Goal: Check status: Verify the current state of an ongoing process or item

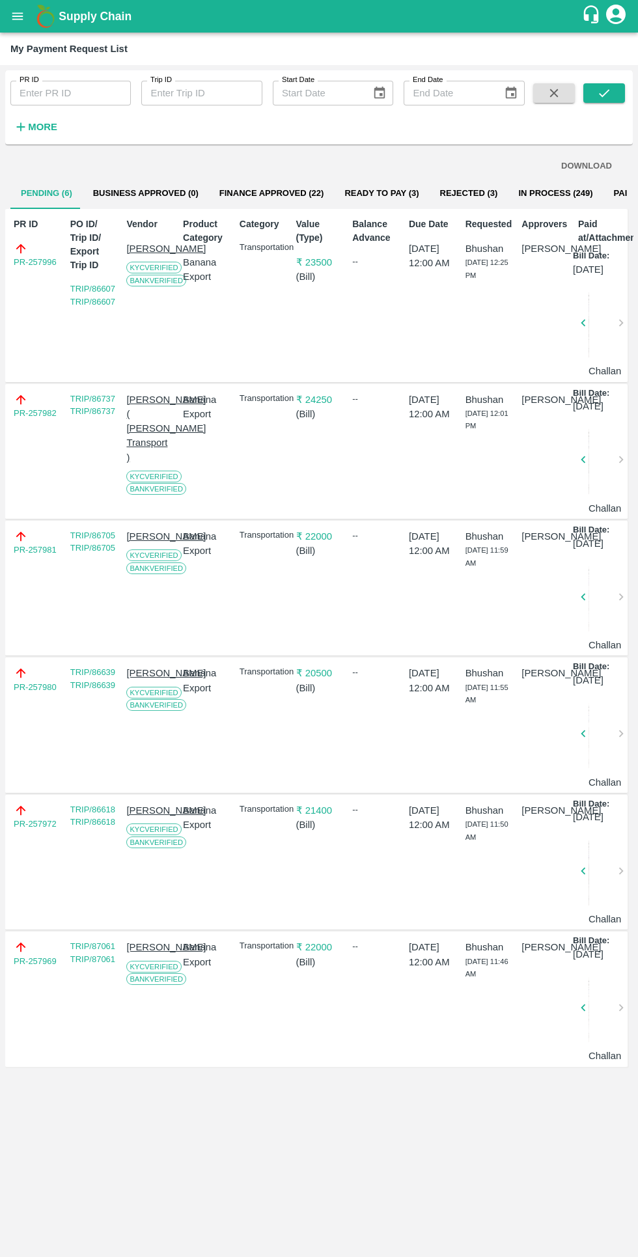
click at [288, 193] on button "Finance Approved (22)" at bounding box center [272, 193] width 126 height 31
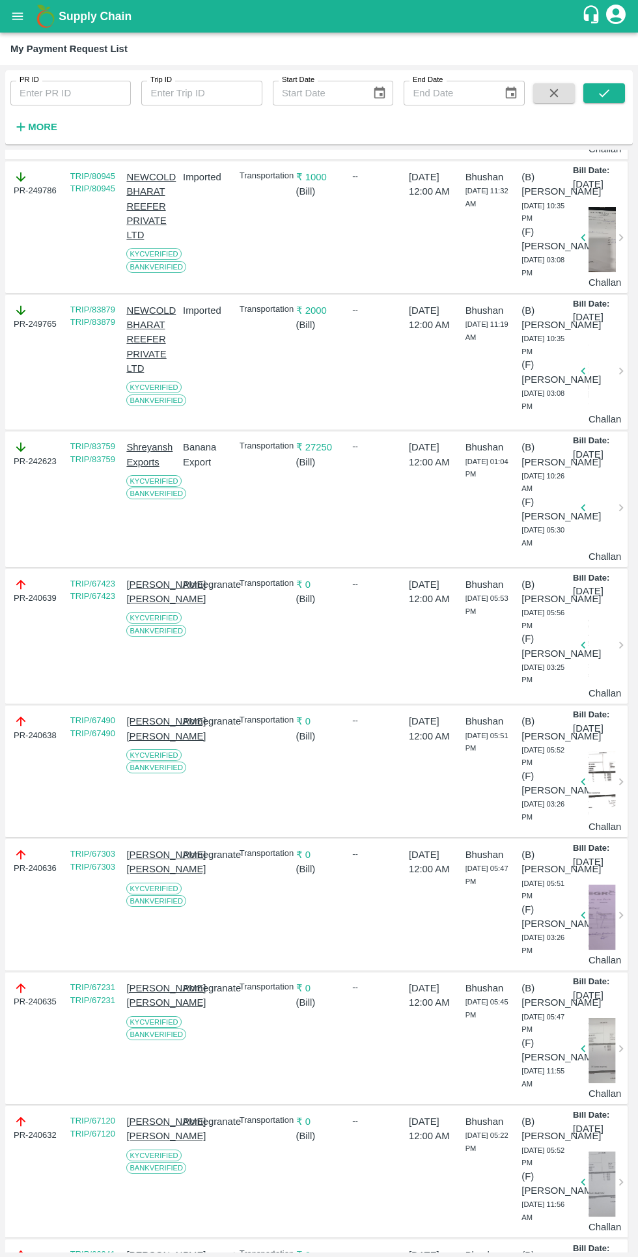
scroll to position [316, 0]
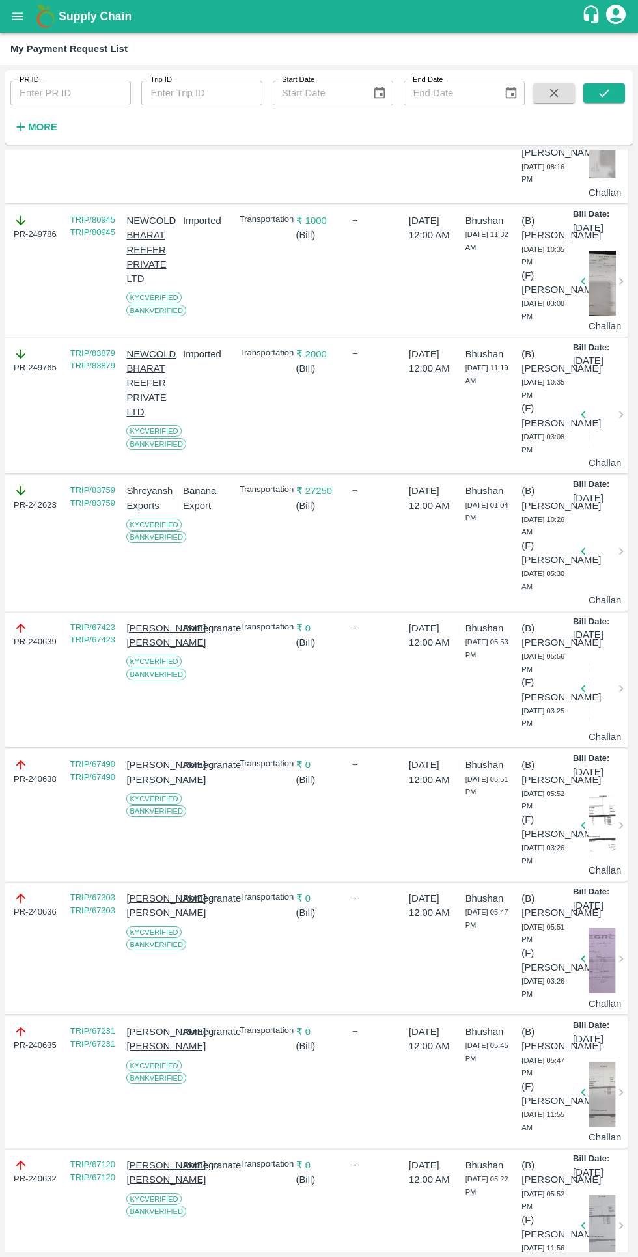
click at [581, 559] on icon "button" at bounding box center [583, 551] width 14 height 14
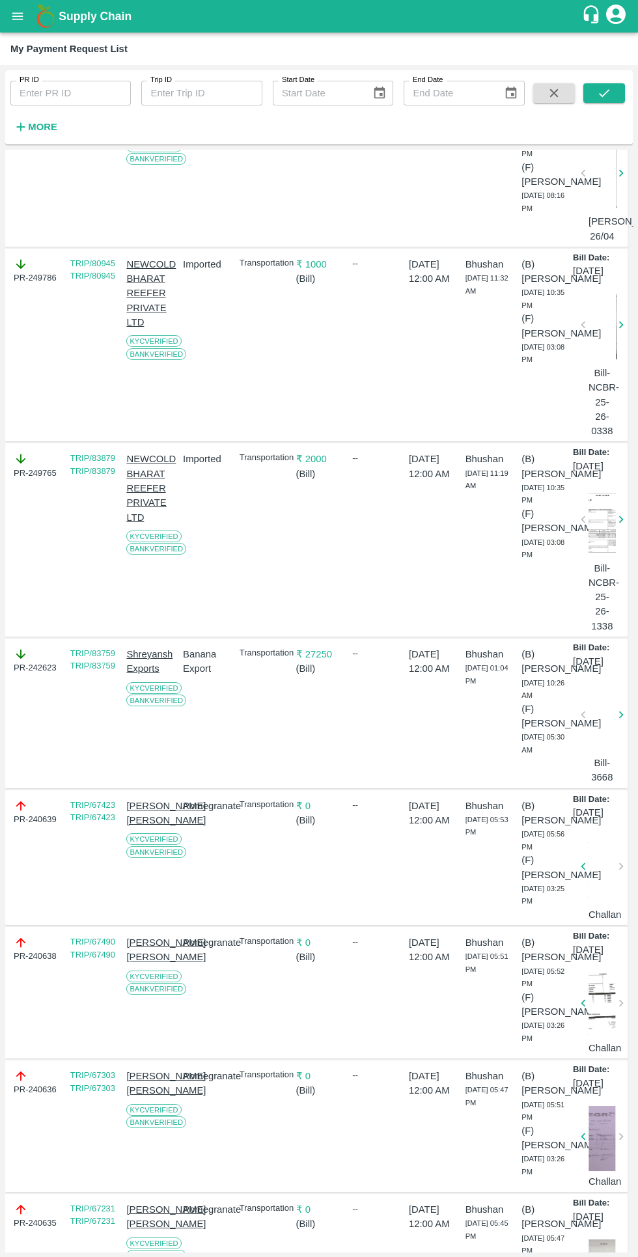
scroll to position [359, 0]
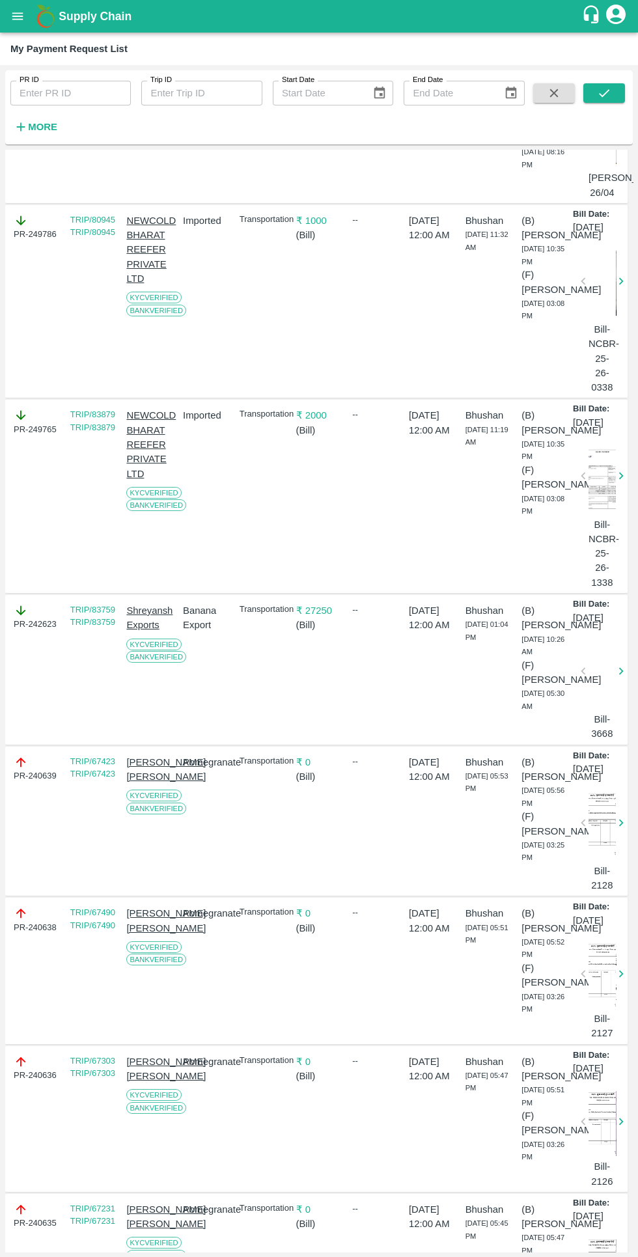
click at [579, 585] on div "Bill-NCBR-25-26-1338" at bounding box center [594, 510] width 43 height 160
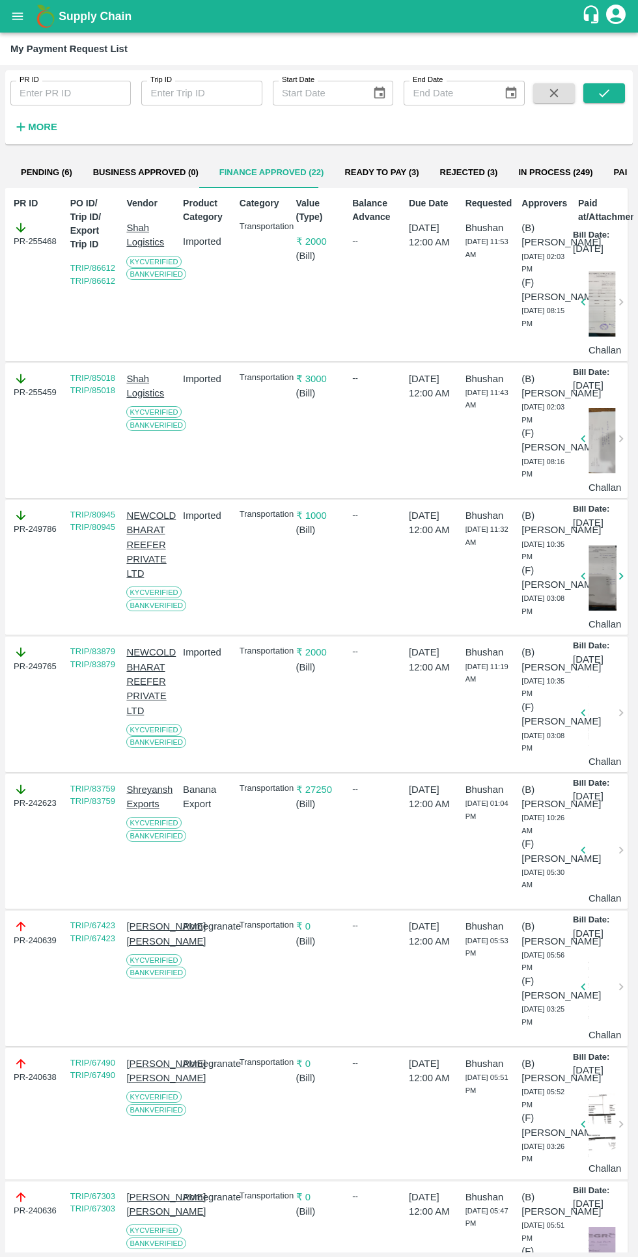
scroll to position [0, 0]
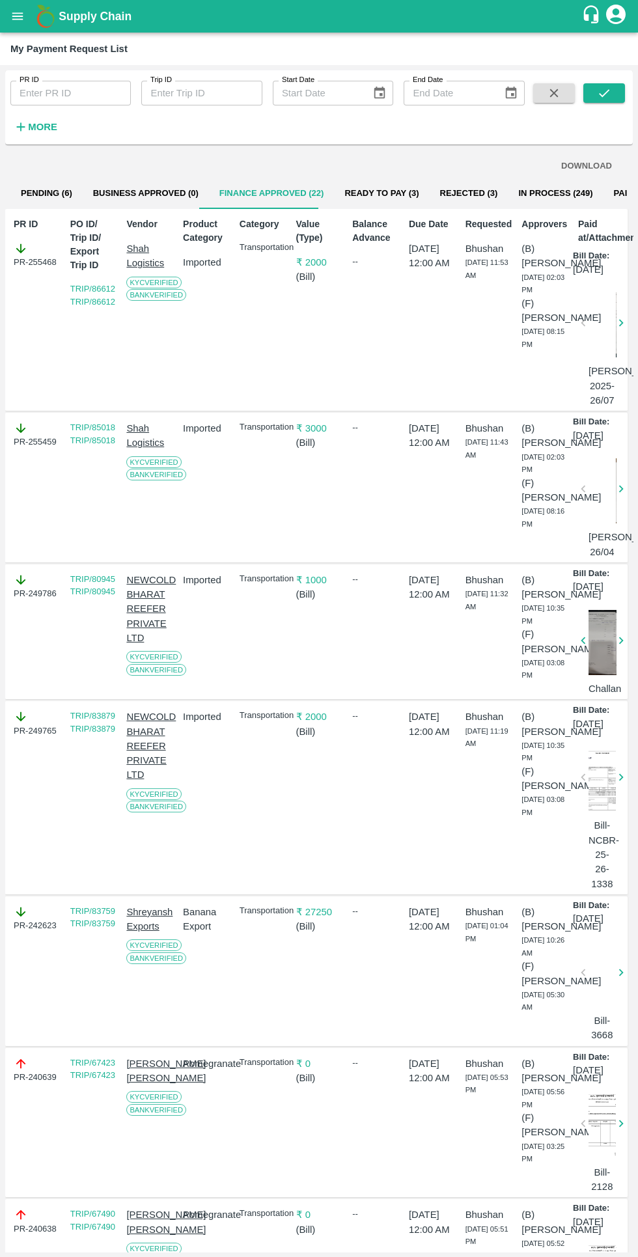
click at [57, 127] on button "More" at bounding box center [35, 127] width 50 height 22
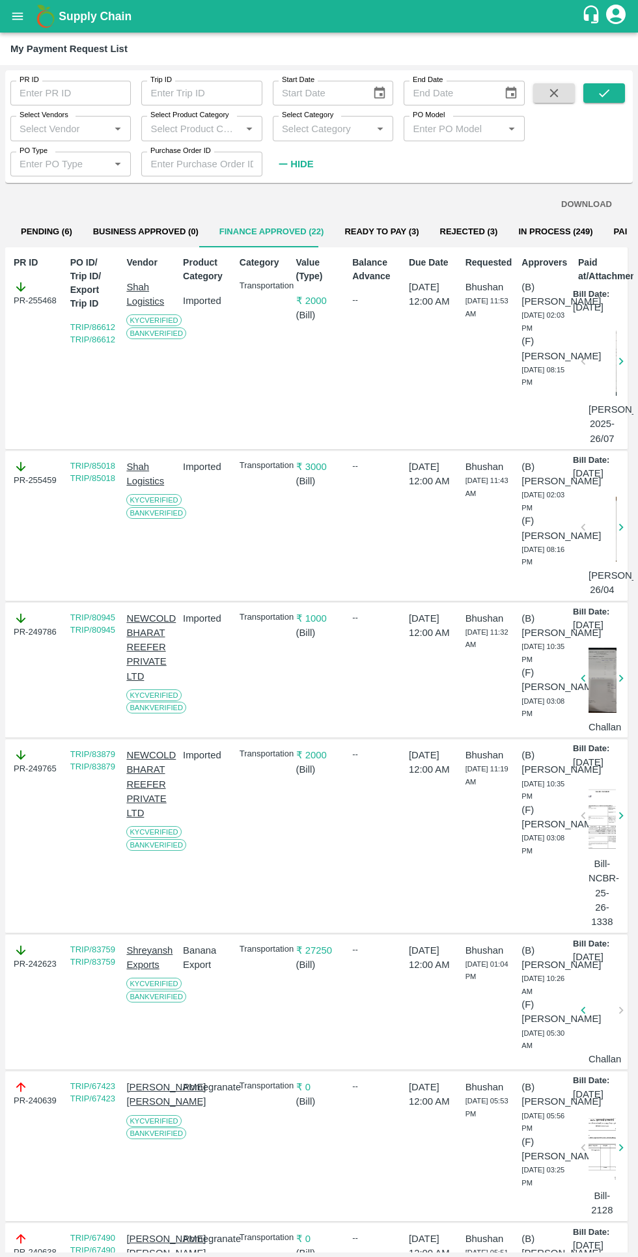
click at [57, 125] on input "Select Vendors" at bounding box center [59, 128] width 91 height 17
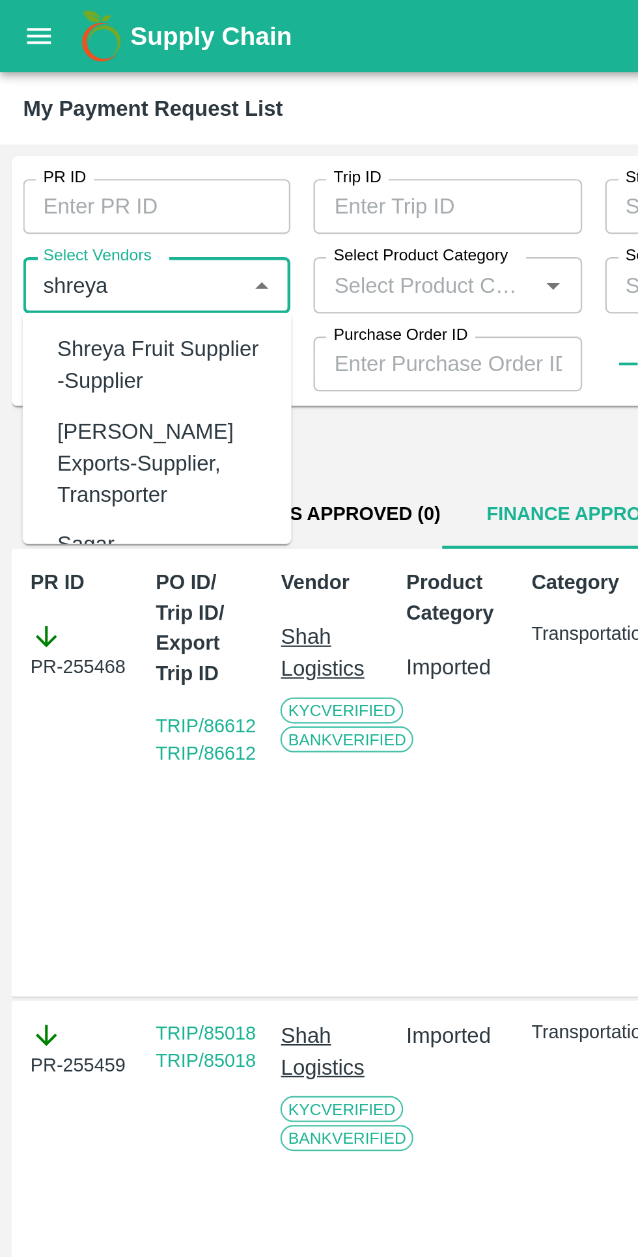
click at [52, 193] on div "[PERSON_NAME] Exports-Supplier, Transporter" at bounding box center [73, 209] width 95 height 44
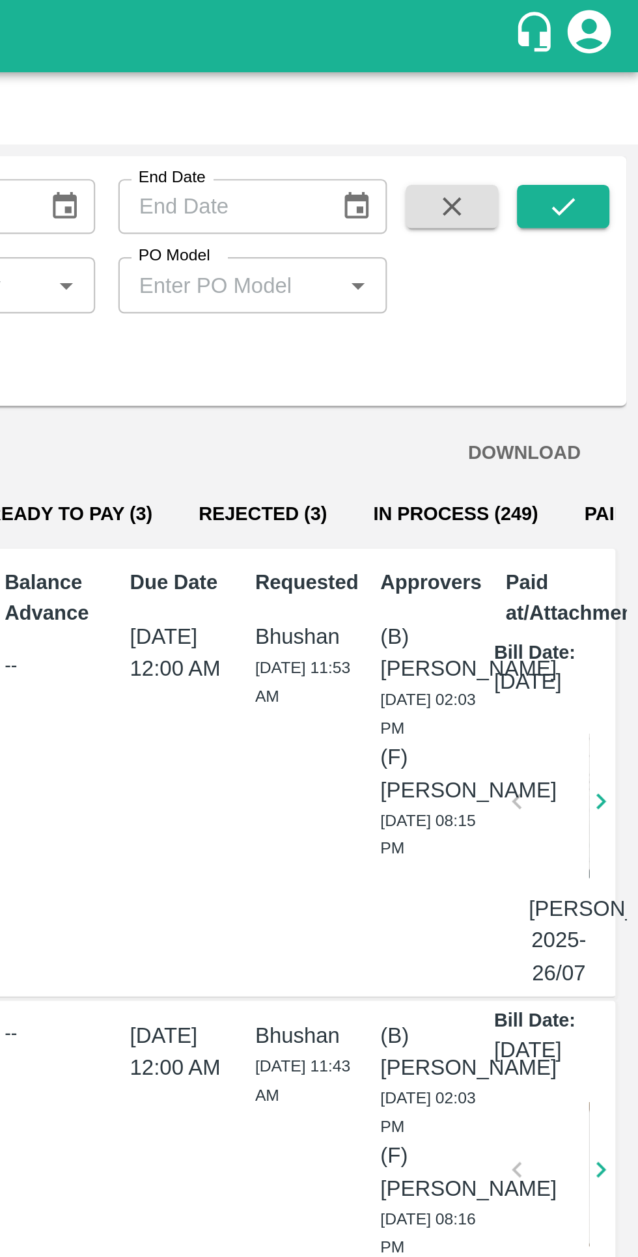
type input "[PERSON_NAME] Exports-Supplier, Transporter"
click at [597, 86] on icon "submit" at bounding box center [604, 93] width 14 height 14
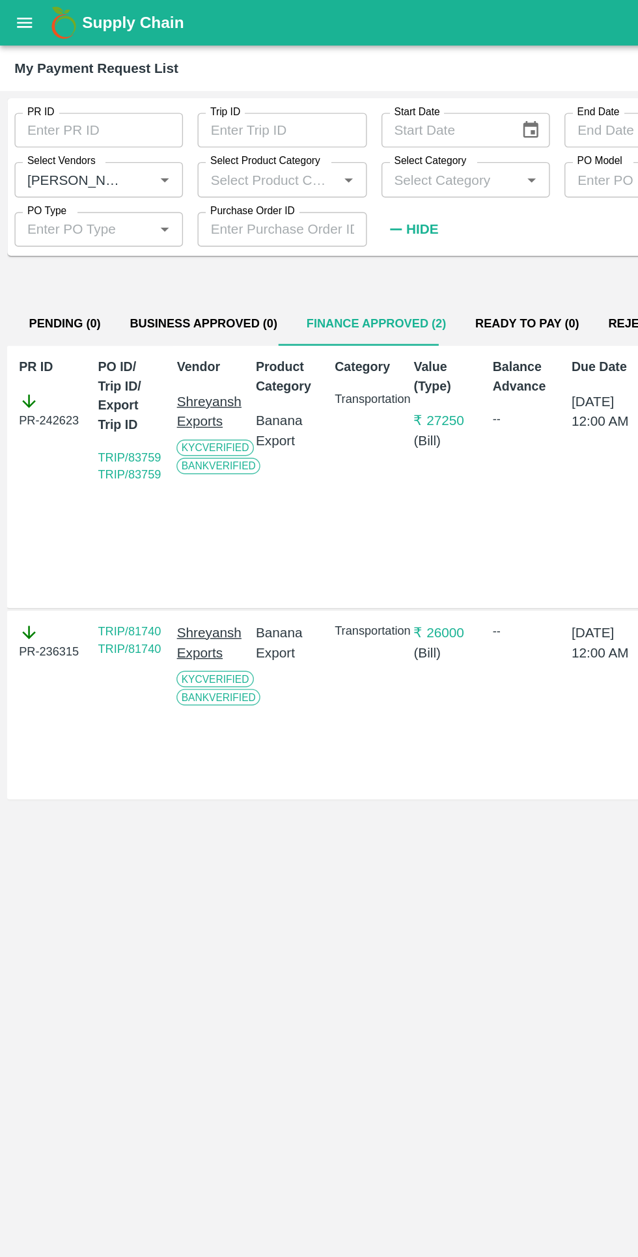
scroll to position [0, 9]
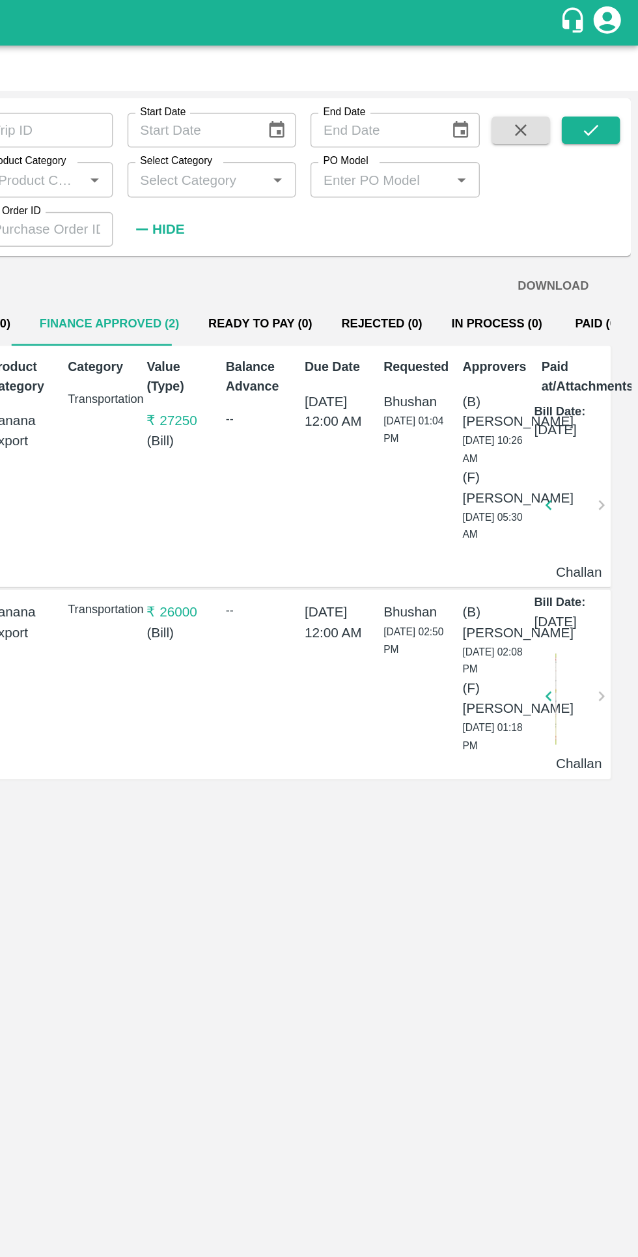
click at [582, 508] on button "button" at bounding box center [574, 498] width 42 height 20
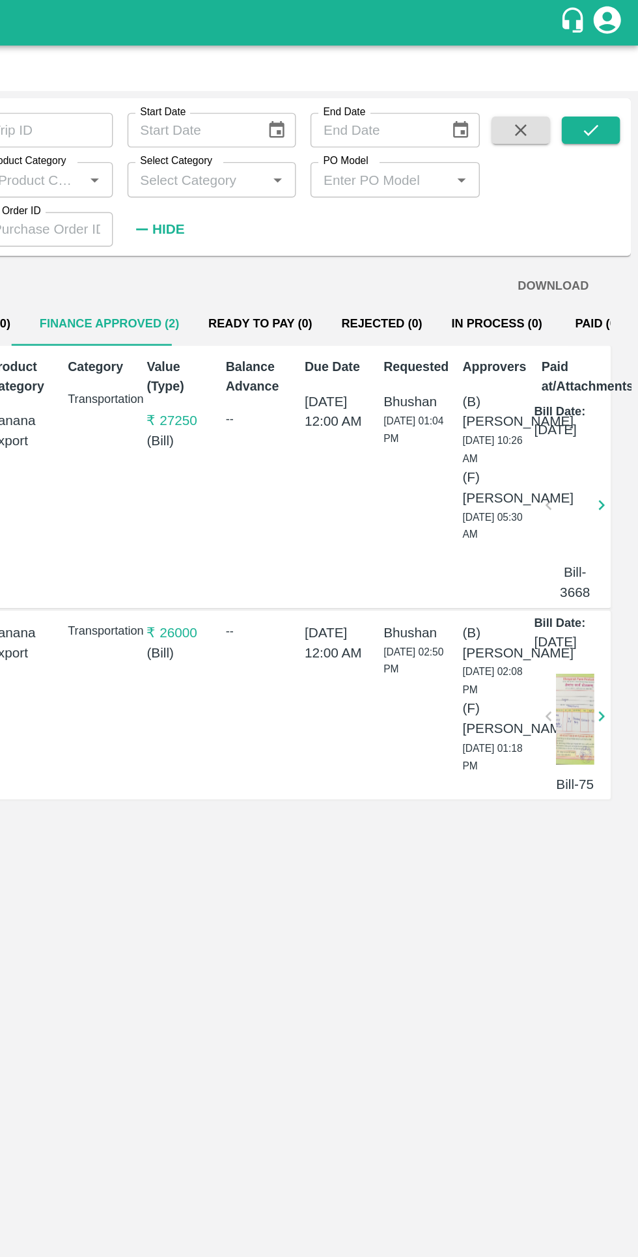
click at [574, 402] on div "Bill-3668" at bounding box center [585, 373] width 43 height 117
click at [593, 400] on div at bounding box center [593, 365] width 27 height 69
click at [600, 398] on div at bounding box center [593, 365] width 27 height 69
click at [589, 415] on div "Bill-3668" at bounding box center [593, 381] width 27 height 101
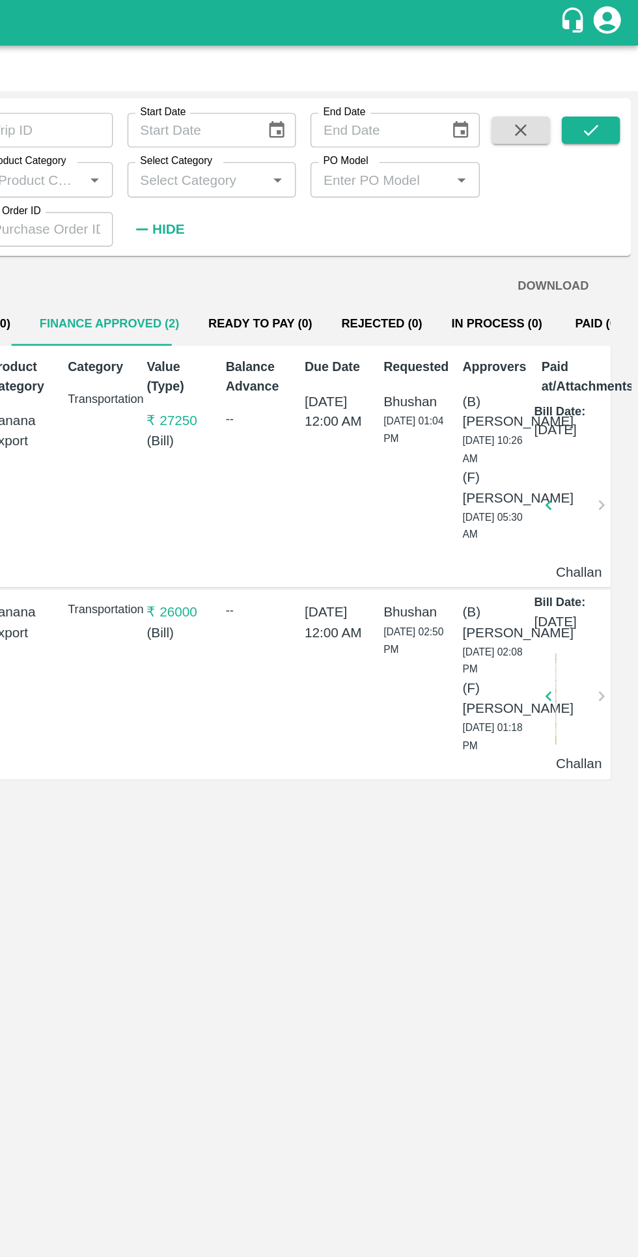
click at [591, 400] on div at bounding box center [593, 365] width 27 height 69
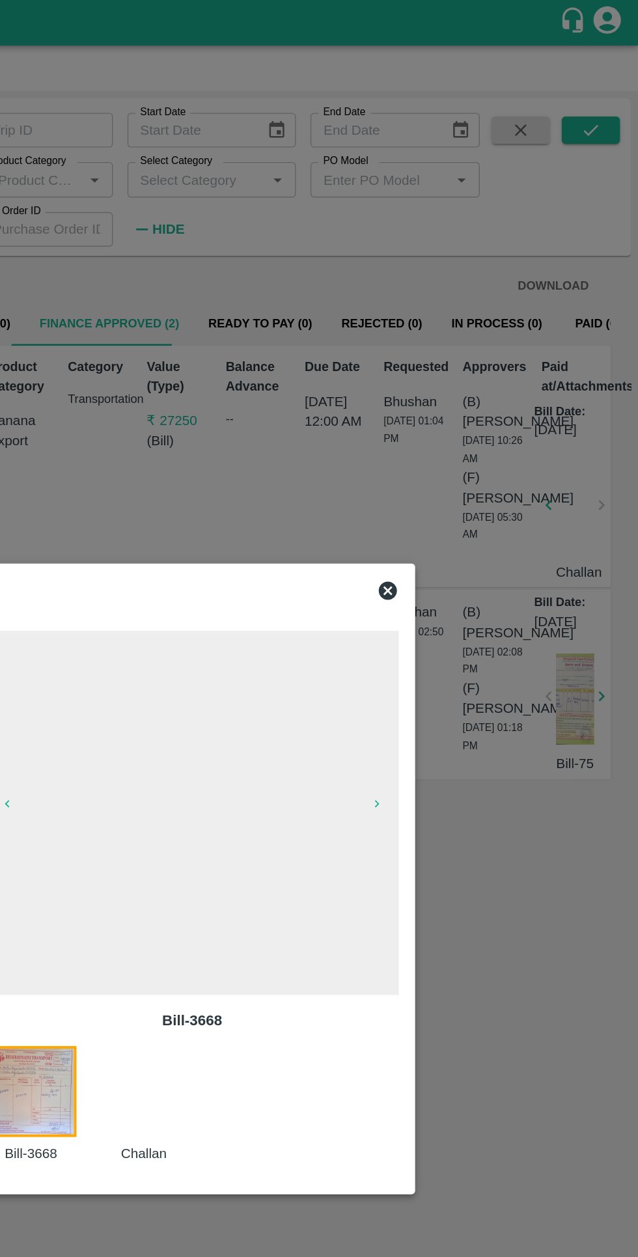
click at [309, 770] on div at bounding box center [292, 790] width 81 height 84
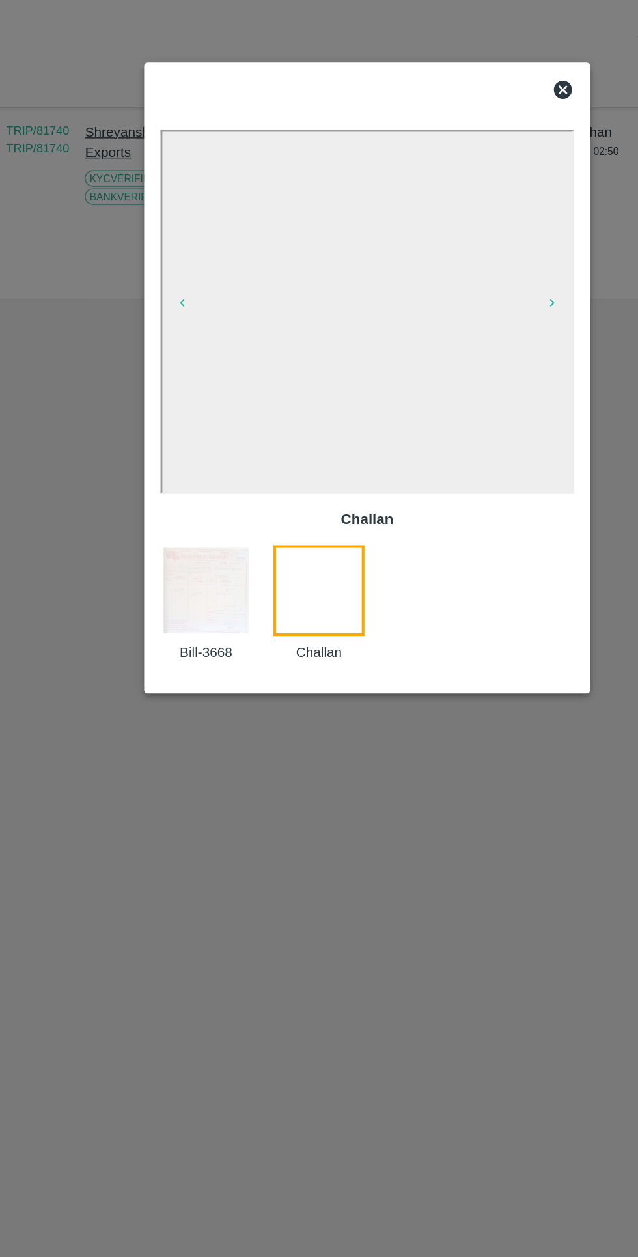
scroll to position [0, 0]
click at [201, 798] on img at bounding box center [203, 780] width 65 height 65
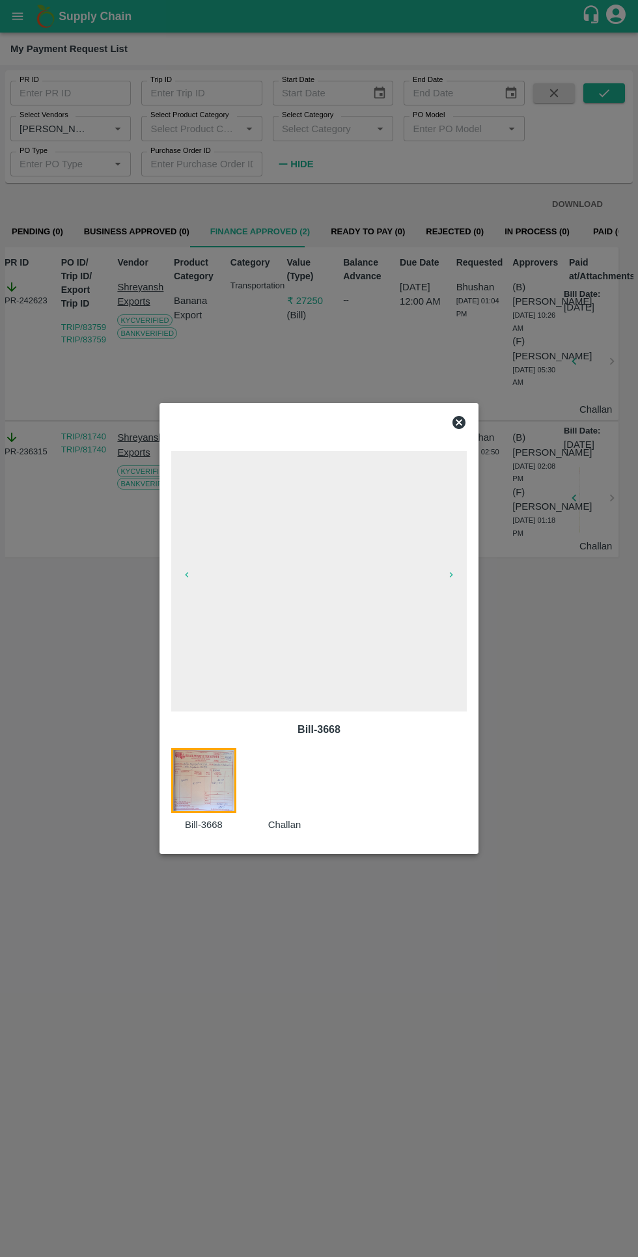
click at [242, 650] on span at bounding box center [319, 581] width 296 height 260
click at [78, 695] on div at bounding box center [319, 628] width 638 height 1257
